Goal: Information Seeking & Learning: Learn about a topic

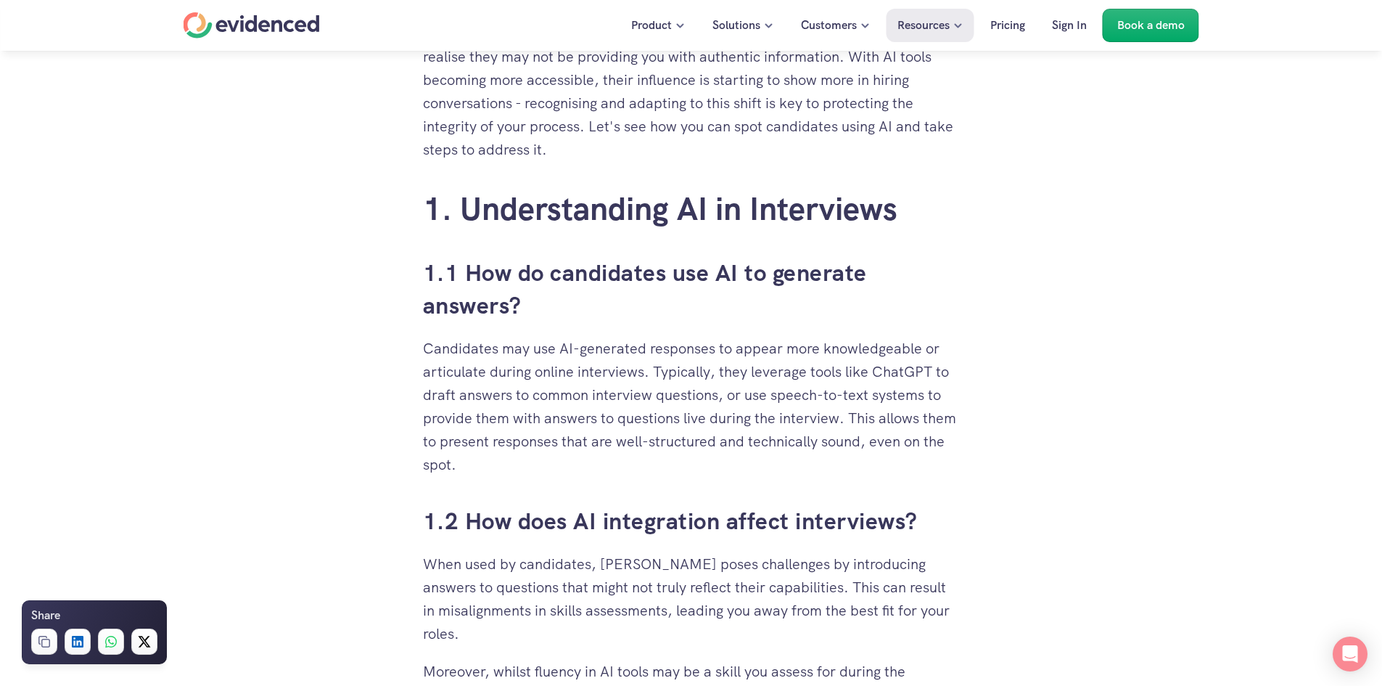
scroll to position [798, 0]
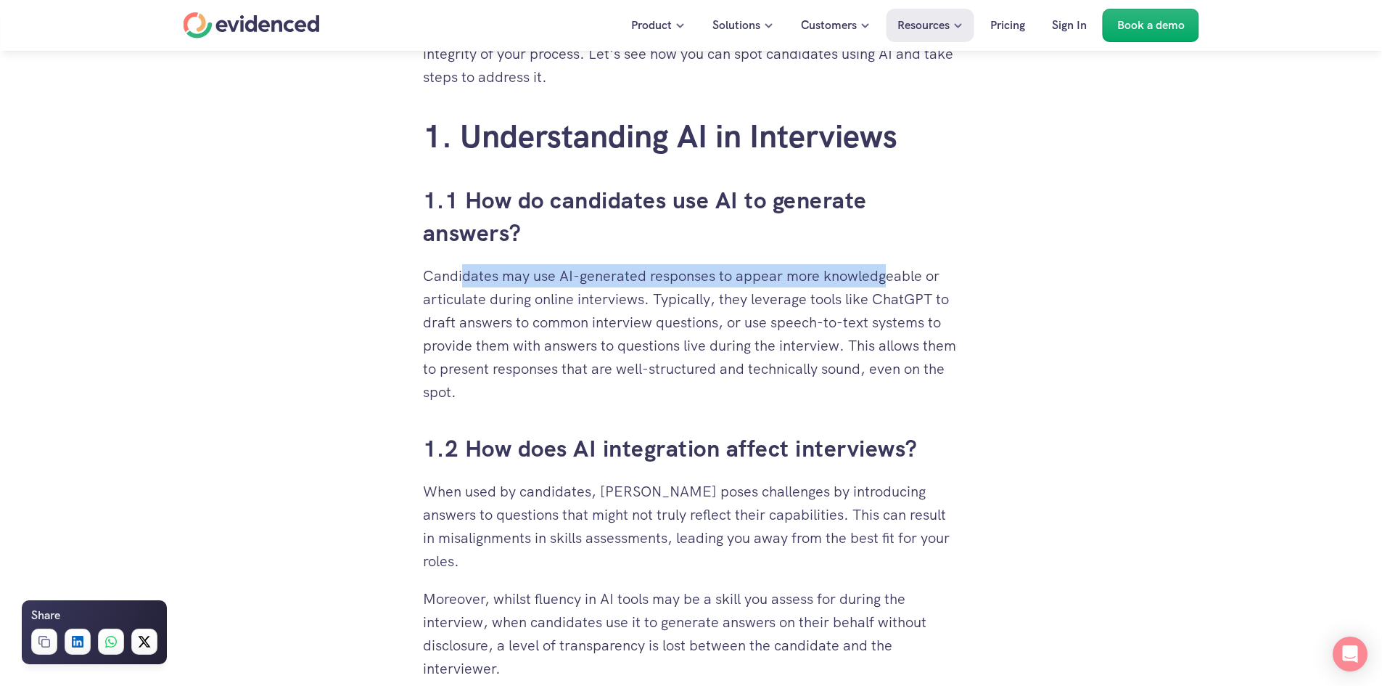
drag, startPoint x: 465, startPoint y: 275, endPoint x: 887, endPoint y: 278, distance: 421.5
click at [887, 278] on p "Candidates may use AI-generated responses to appear more knowledgeable or artic…" at bounding box center [691, 333] width 537 height 139
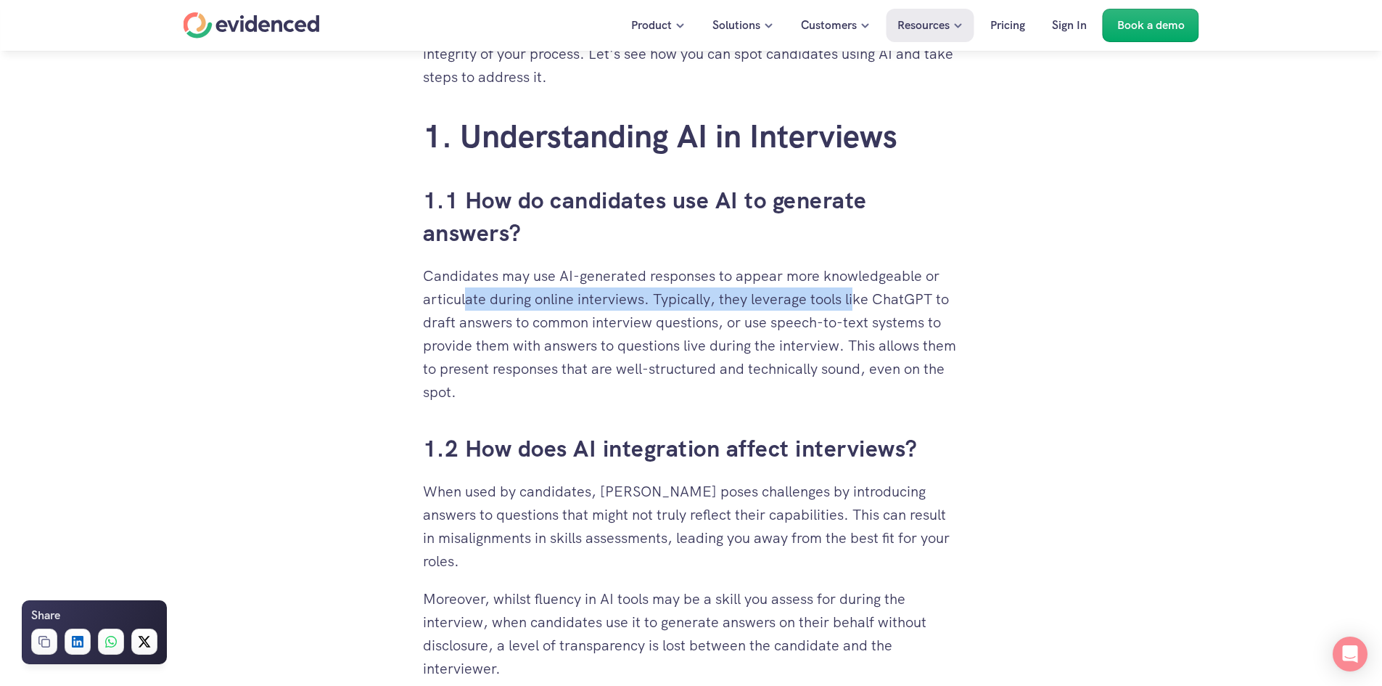
drag, startPoint x: 465, startPoint y: 304, endPoint x: 858, endPoint y: 297, distance: 392.6
click at [858, 297] on p "Candidates may use AI-generated responses to appear more knowledgeable or artic…" at bounding box center [691, 333] width 537 height 139
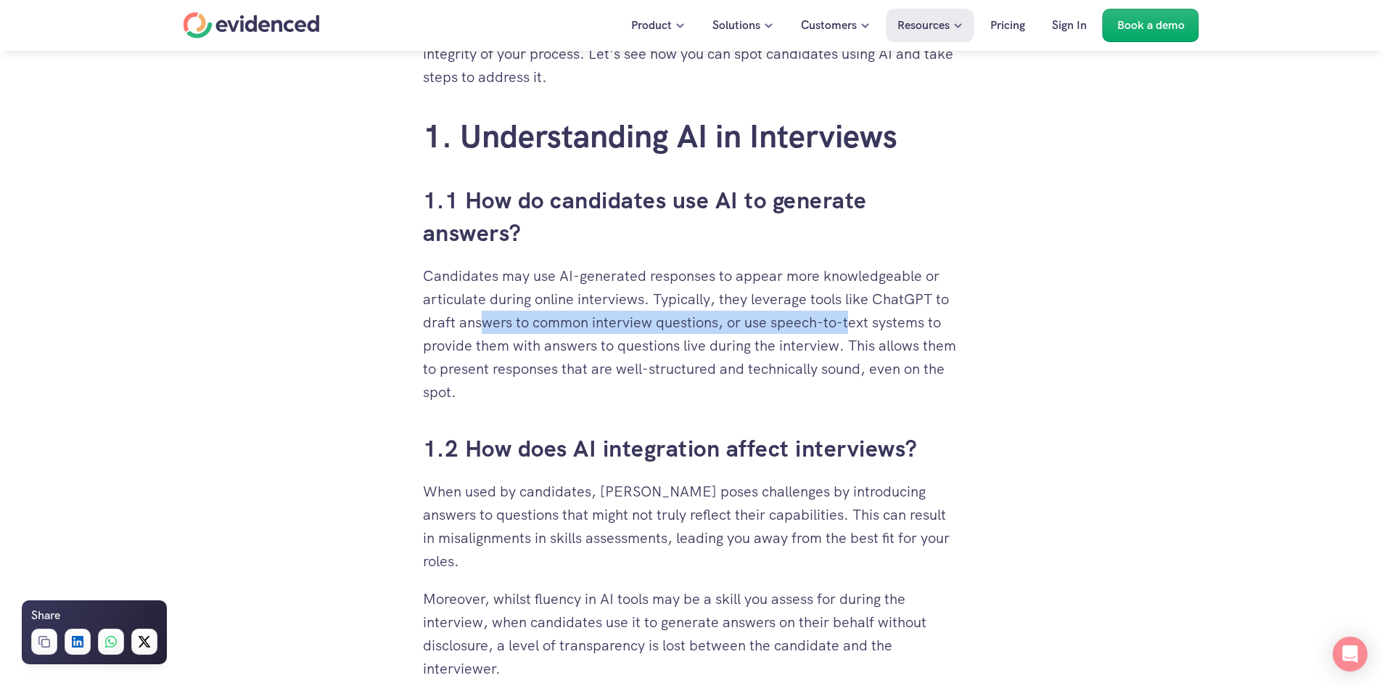
drag, startPoint x: 723, startPoint y: 319, endPoint x: 853, endPoint y: 329, distance: 130.2
click at [853, 329] on p "Candidates may use AI-generated responses to appear more knowledgeable or artic…" at bounding box center [691, 333] width 537 height 139
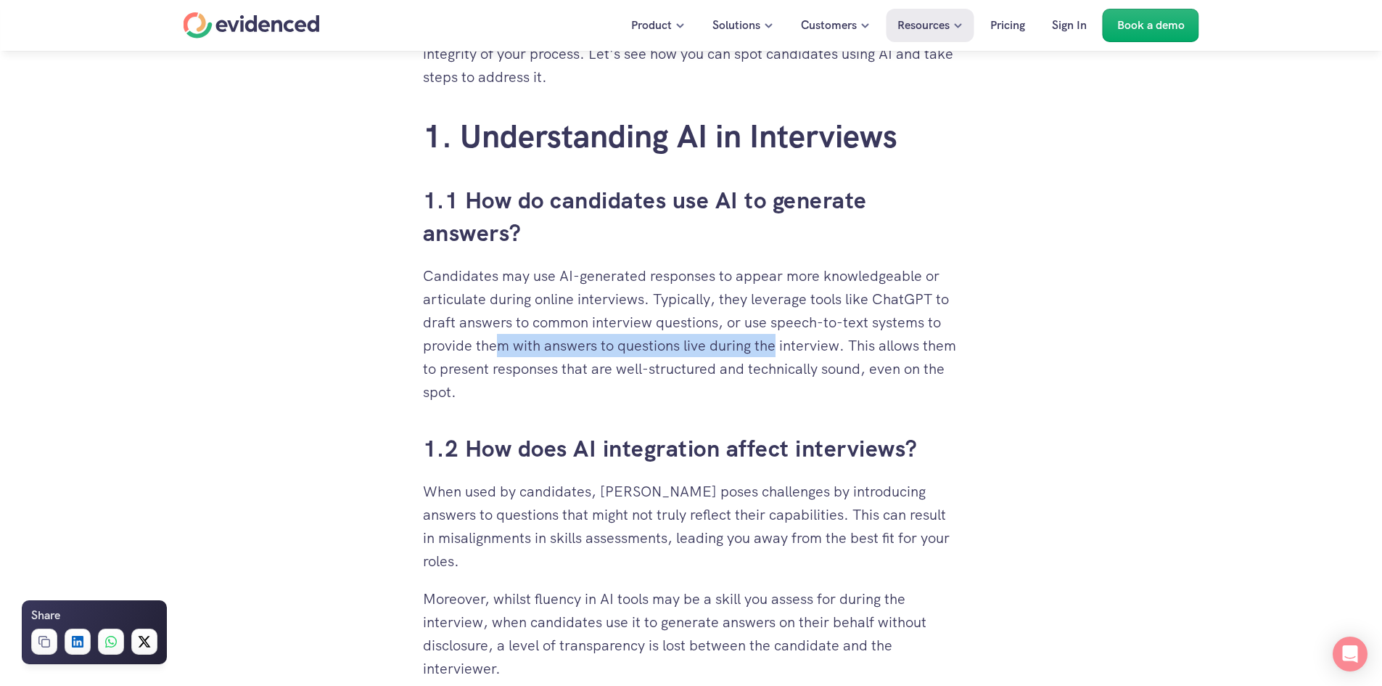
drag, startPoint x: 620, startPoint y: 350, endPoint x: 780, endPoint y: 350, distance: 160.3
click at [780, 350] on p "Candidates may use AI-generated responses to appear more knowledgeable or artic…" at bounding box center [691, 333] width 537 height 139
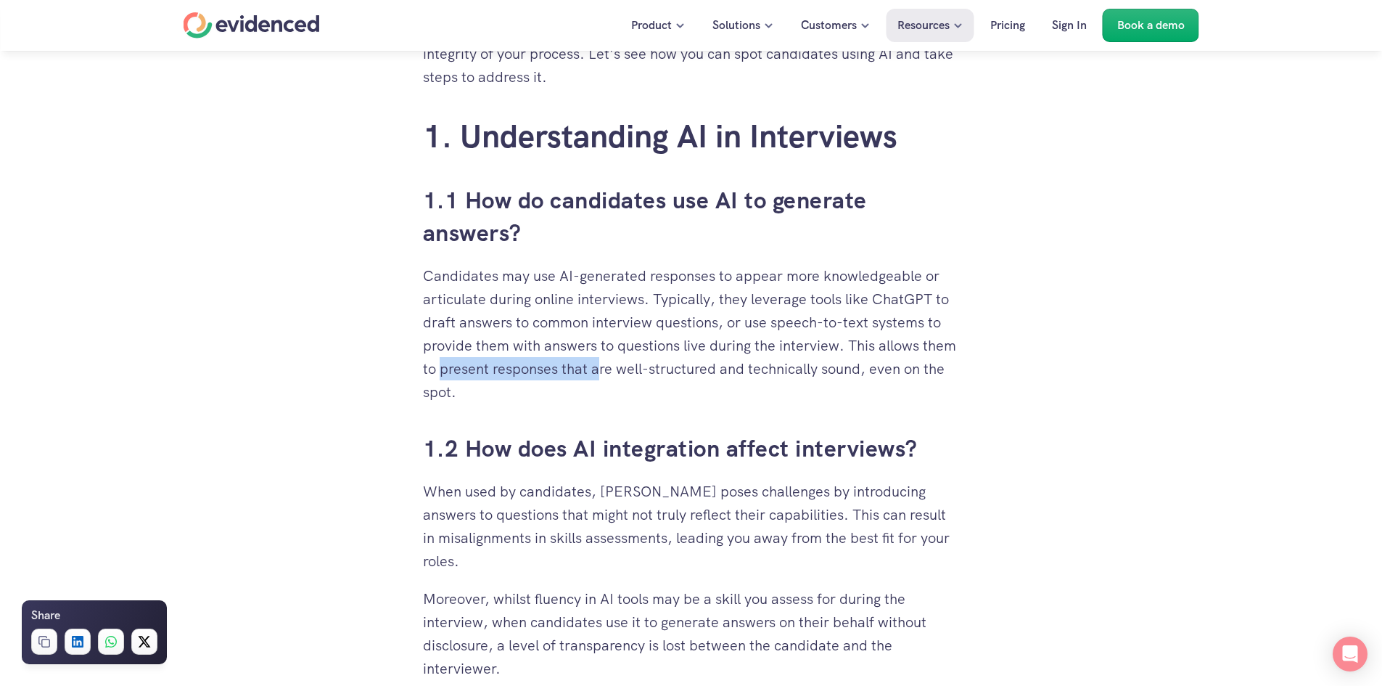
drag, startPoint x: 477, startPoint y: 366, endPoint x: 636, endPoint y: 366, distance: 158.9
click at [636, 366] on p "Candidates may use AI-generated responses to appear more knowledgeable or artic…" at bounding box center [691, 333] width 537 height 139
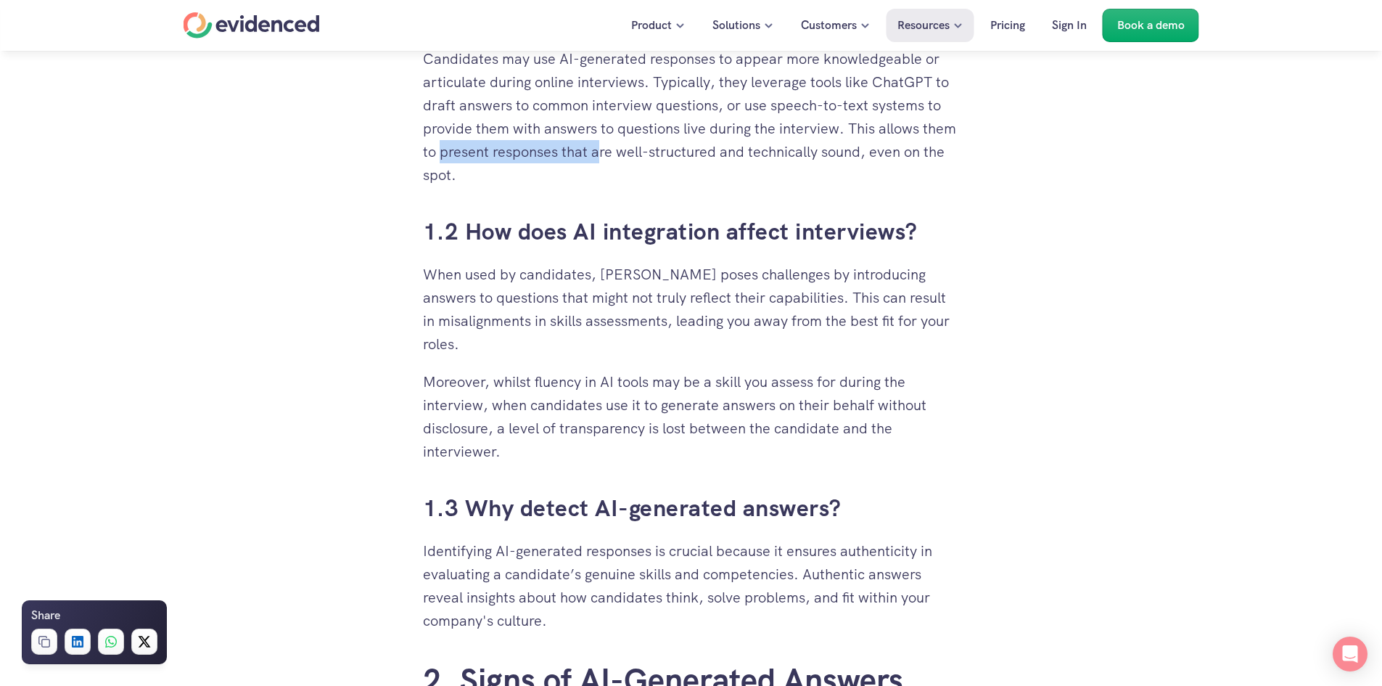
scroll to position [1016, 0]
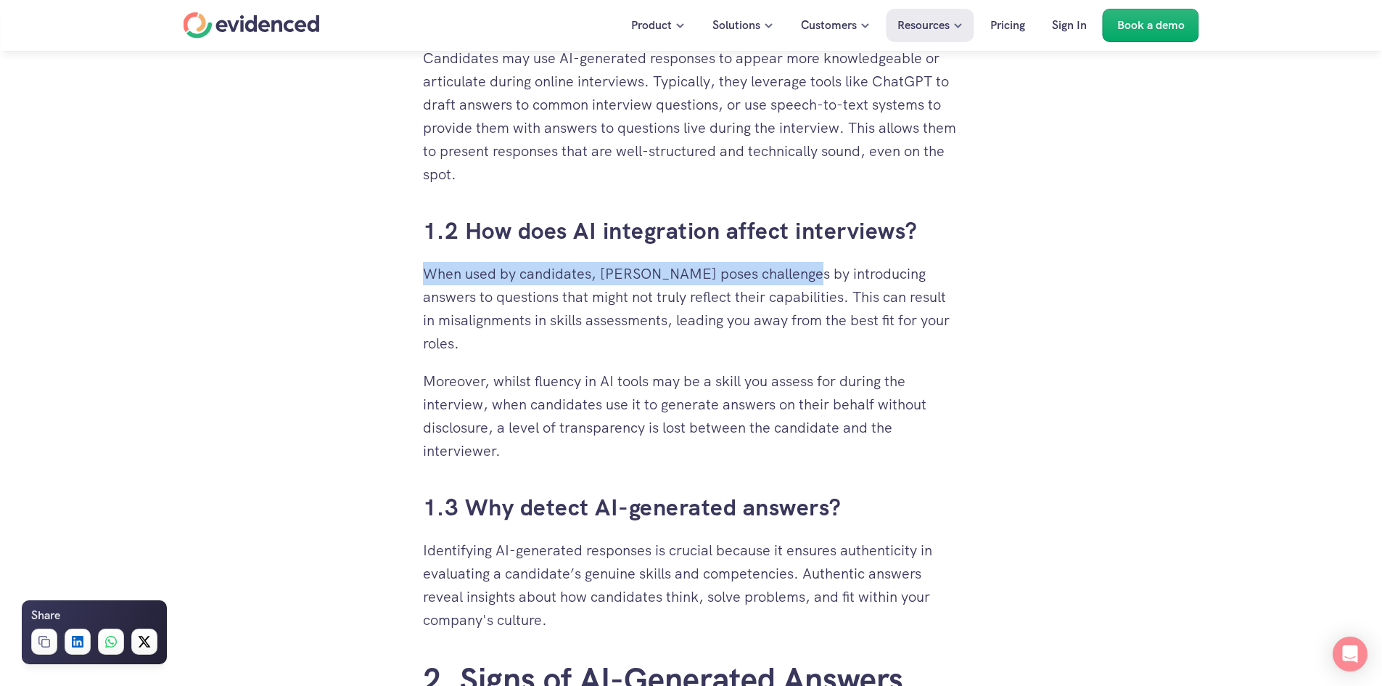
drag, startPoint x: 427, startPoint y: 271, endPoint x: 787, endPoint y: 275, distance: 359.9
click at [787, 275] on p "When used by candidates, [PERSON_NAME] poses challenges by introducing answers …" at bounding box center [691, 308] width 537 height 93
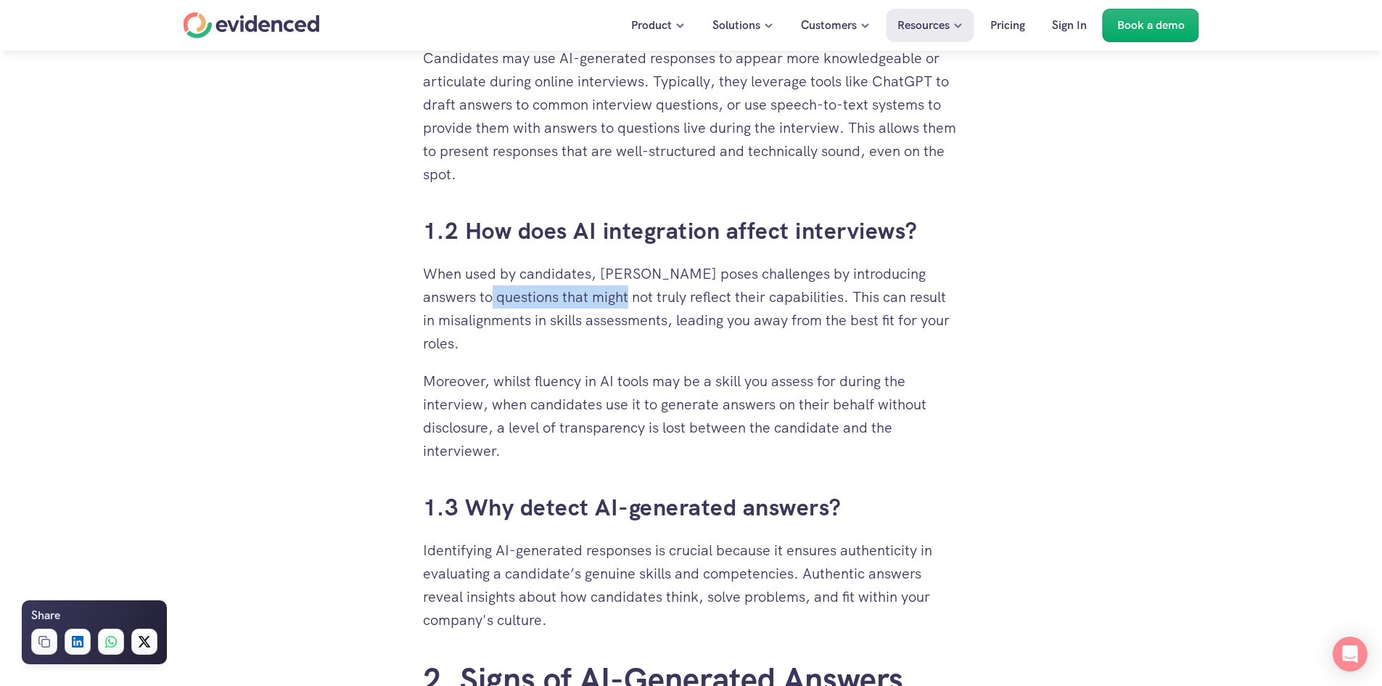
click at [621, 303] on p "When used by candidates, [PERSON_NAME] poses challenges by introducing answers …" at bounding box center [691, 308] width 537 height 93
drag, startPoint x: 665, startPoint y: 304, endPoint x: 752, endPoint y: 300, distance: 86.4
click at [751, 300] on p "When used by candidates, [PERSON_NAME] poses challenges by introducing answers …" at bounding box center [691, 308] width 537 height 93
drag, startPoint x: 826, startPoint y: 298, endPoint x: 845, endPoint y: 298, distance: 19.6
click at [845, 298] on p "When used by candidates, [PERSON_NAME] poses challenges by introducing answers …" at bounding box center [691, 308] width 537 height 93
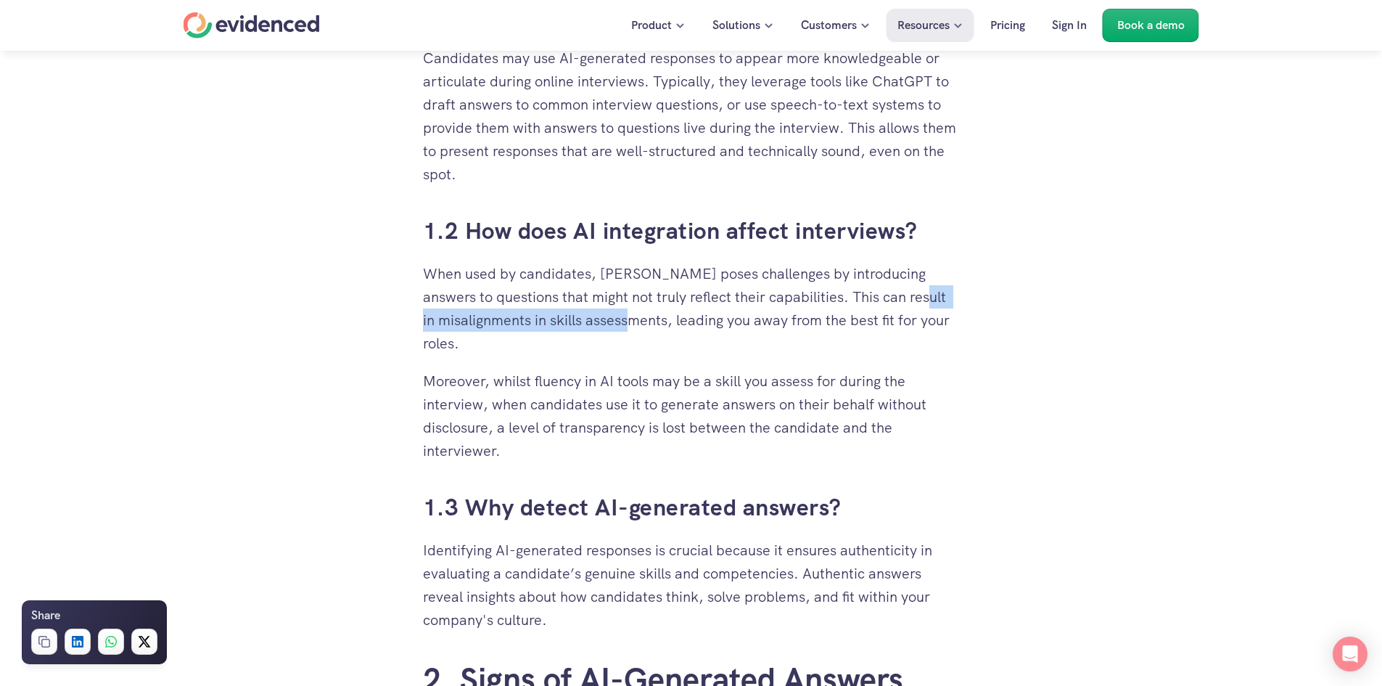
drag, startPoint x: 449, startPoint y: 313, endPoint x: 692, endPoint y: 321, distance: 243.2
click at [692, 321] on p "When used by candidates, [PERSON_NAME] poses challenges by introducing answers …" at bounding box center [691, 308] width 537 height 93
click at [776, 325] on p "When used by candidates, [PERSON_NAME] poses challenges by introducing answers …" at bounding box center [691, 308] width 537 height 93
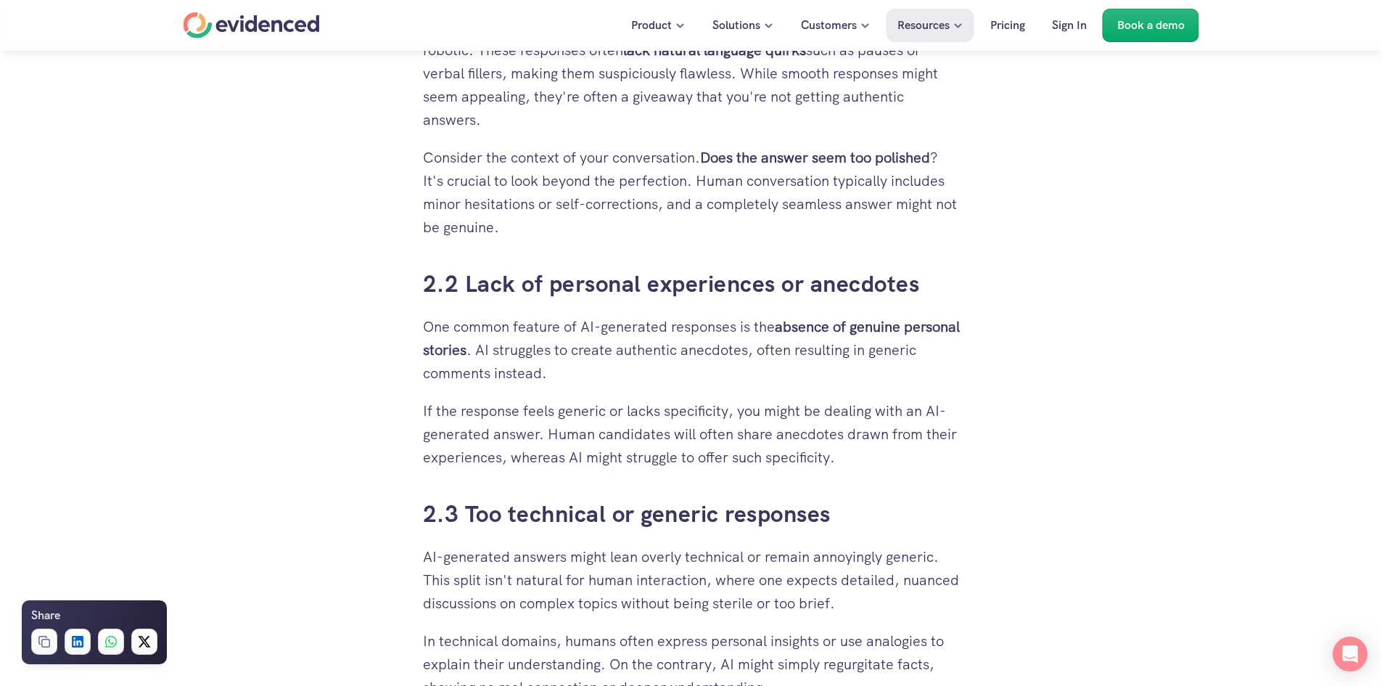
scroll to position [1814, 0]
